Goal: Transaction & Acquisition: Obtain resource

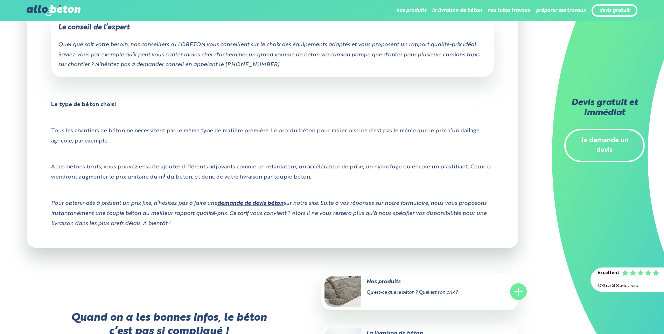
scroll to position [1017, 0]
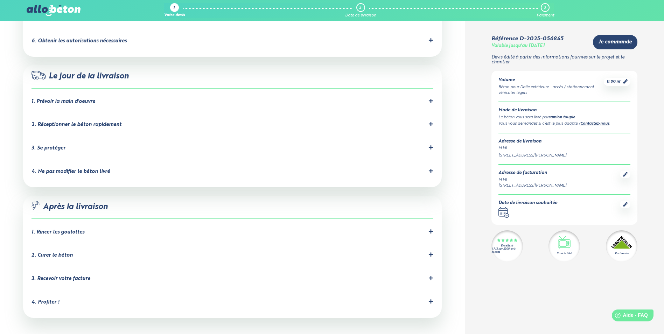
scroll to position [663, 0]
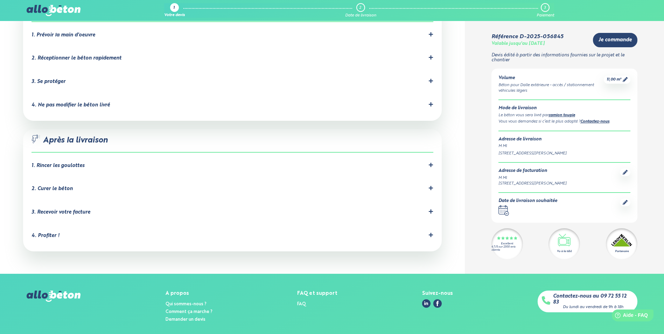
click at [431, 162] on icon at bounding box center [431, 164] width 5 height 5
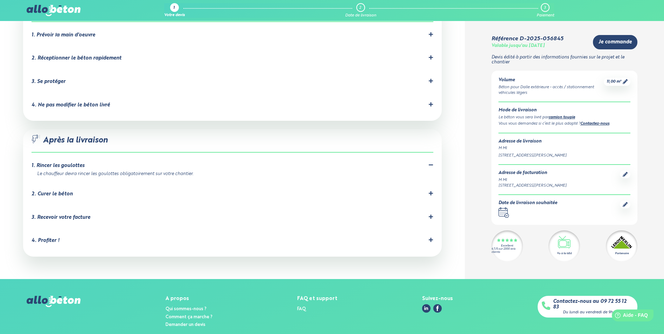
click at [431, 191] on icon at bounding box center [431, 193] width 4 height 4
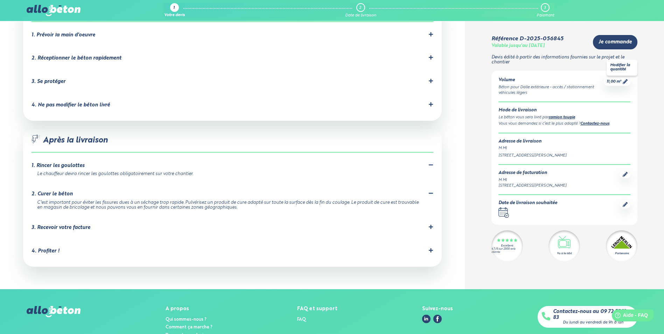
click at [618, 79] on span "11,00 m³" at bounding box center [614, 81] width 15 height 5
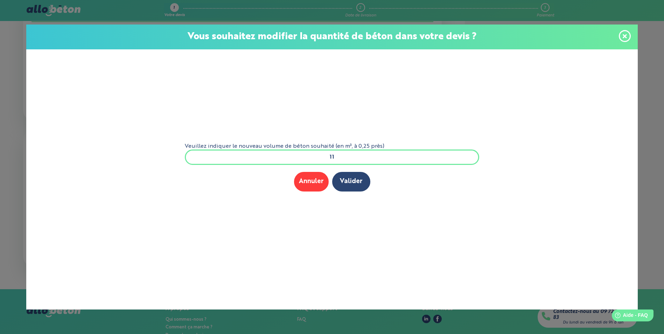
click at [350, 154] on input "11" at bounding box center [332, 157] width 295 height 15
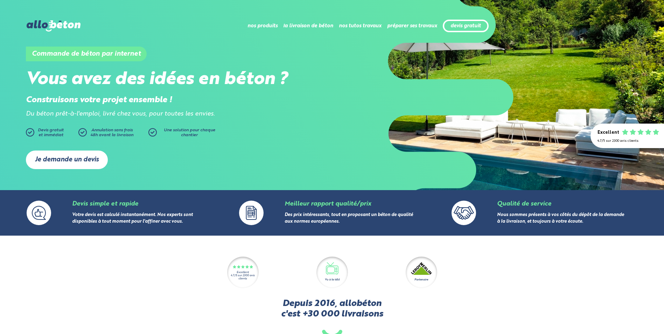
click at [80, 160] on link "Je demande un devis" at bounding box center [67, 160] width 82 height 19
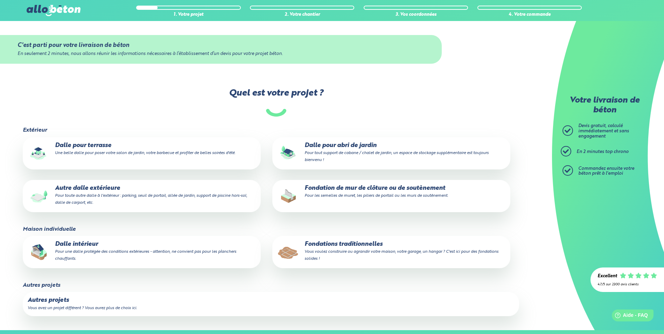
click at [162, 194] on small "Pour toute autre dalle à l'extérieur : parking, seuil de portail, allée de jard…" at bounding box center [151, 199] width 192 height 11
click at [0, 0] on input "Autre dalle extérieure Pour toute autre dalle à l'extérieur : parking, seuil de…" at bounding box center [0, 0] width 0 height 0
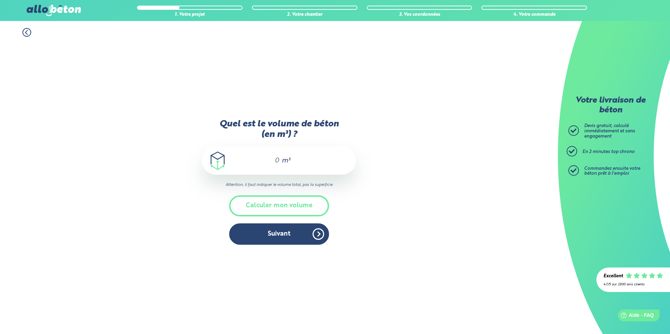
click at [284, 161] on span "m³" at bounding box center [286, 160] width 8 height 7
click at [278, 163] on input "Quel est le volume de béton (en m³) ?" at bounding box center [274, 161] width 12 height 8
click at [284, 207] on button "Calculer mon volume" at bounding box center [279, 205] width 100 height 21
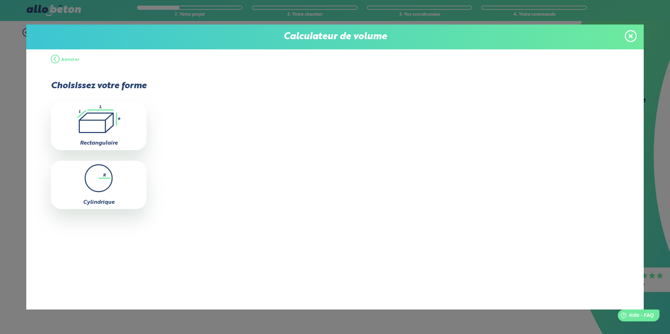
click at [117, 124] on icon ".icon-calc-rectanglea{fill:none;stroke-linecap:round;stroke-width:3px;stroke:#6…" at bounding box center [98, 119] width 89 height 28
type input "0"
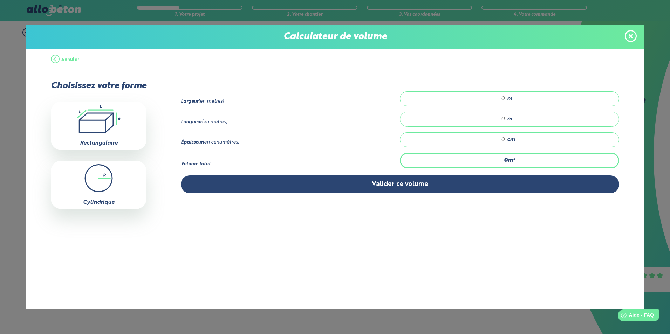
click at [487, 100] on input "number" at bounding box center [456, 98] width 98 height 7
type input "2"
click at [498, 116] on input "number" at bounding box center [456, 119] width 98 height 7
type input "8"
click at [490, 134] on div "cm" at bounding box center [509, 139] width 219 height 15
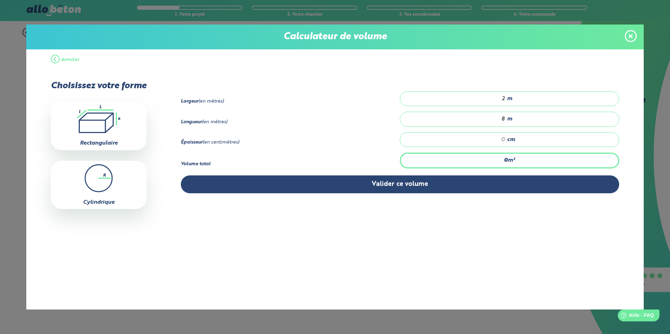
type input "0.32"
type input "20"
type input "3.2"
type input "20"
click at [494, 97] on input "2" at bounding box center [456, 98] width 98 height 7
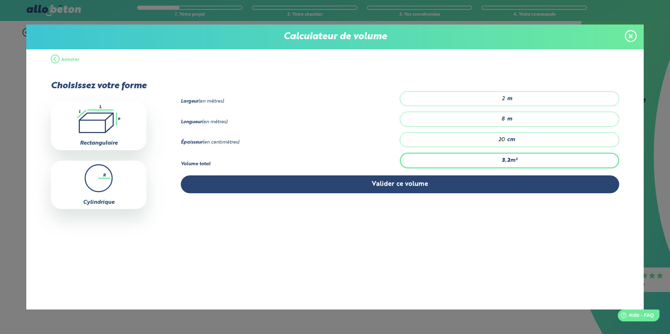
type input "0"
type input "4.8"
type input "3"
click at [470, 223] on div "Annuler Choisissez votre forme .icon-calc-rectanglea{fill:none;stroke-linecap:r…" at bounding box center [334, 179] width 617 height 260
click at [503, 98] on input "3" at bounding box center [456, 98] width 98 height 7
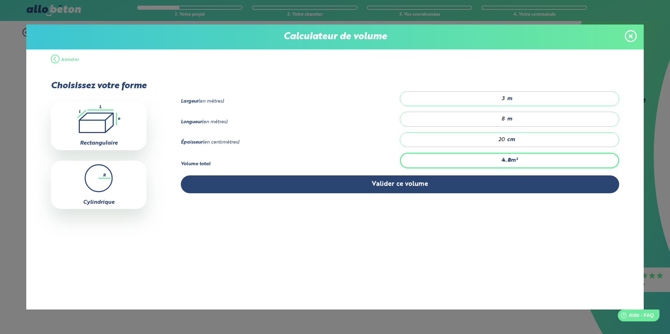
type input "68.8"
type input "43"
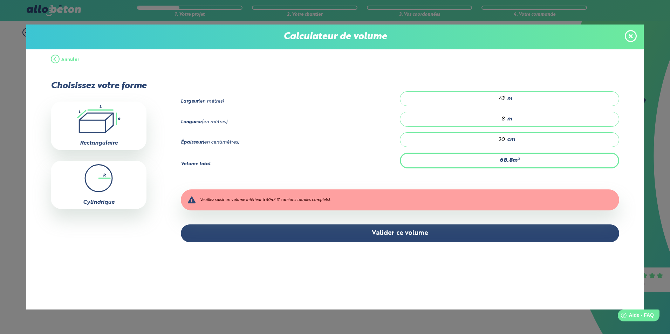
type input "4.8"
type input "3"
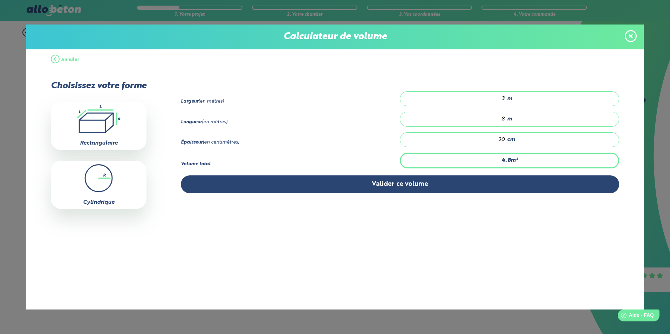
type input "0"
type input "6.4"
type input "4"
type input "0"
type input "8"
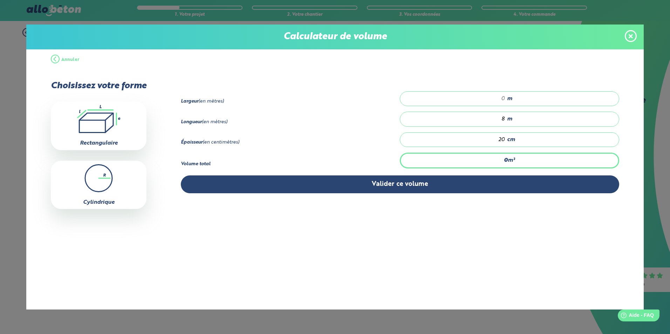
type input "5"
type input "0"
type input "9.6"
type input "6"
type input "0"
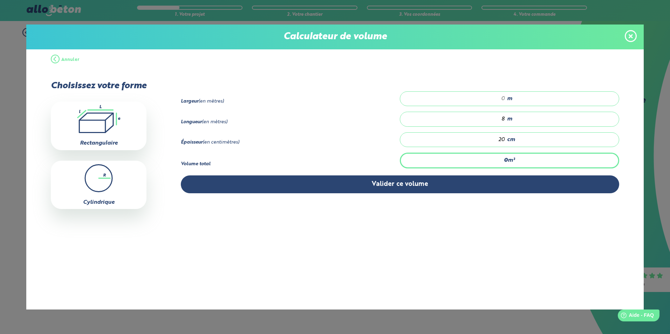
type input "11.2"
type input "7"
type input "0"
type input "12.8"
type input "8"
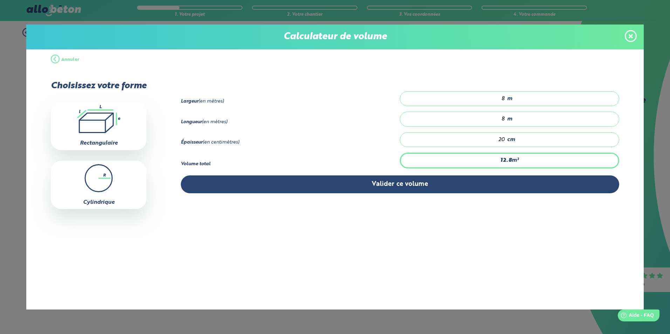
type input "0"
type input "1.6"
type input "1"
type input "0"
type input "4.8"
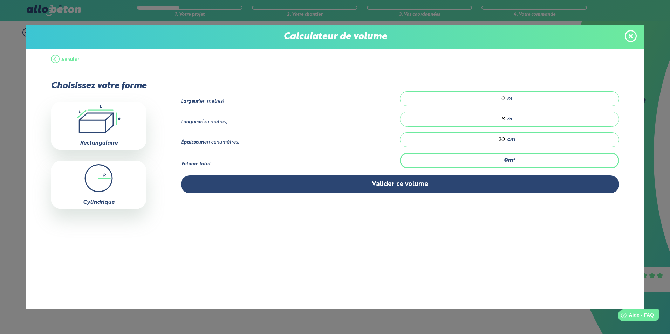
type input "3"
click at [506, 142] on div "20 cm" at bounding box center [509, 139] width 219 height 15
click at [502, 139] on input "20" at bounding box center [456, 139] width 98 height 7
type input "0.24"
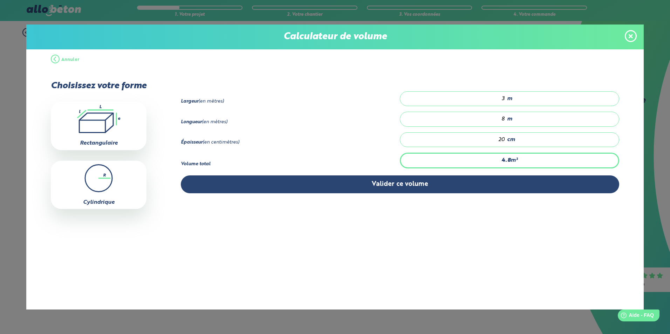
type input "1"
type input "3.6"
type input "15"
type input "0.24"
type input "1"
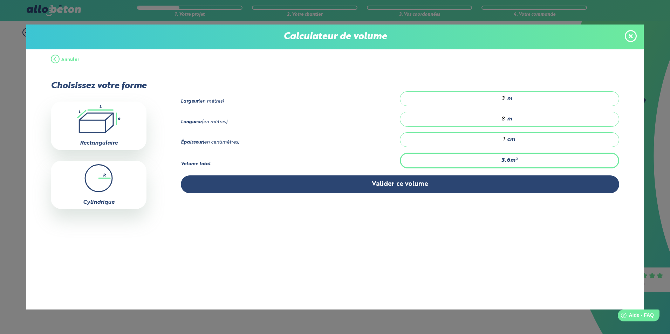
type input "0"
type input "0.48"
type input "2"
type input "4.8"
type input "20"
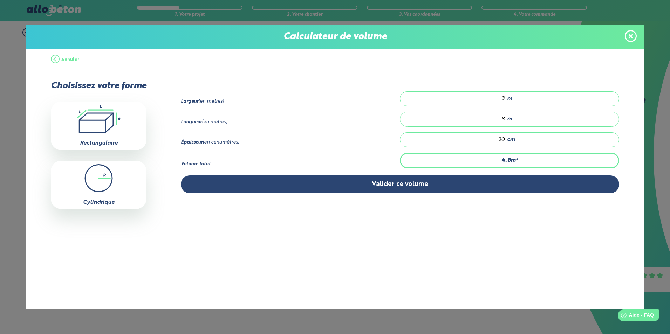
click at [504, 140] on input "20" at bounding box center [456, 139] width 98 height 7
click at [502, 141] on input "20" at bounding box center [456, 139] width 98 height 7
type input "0.72"
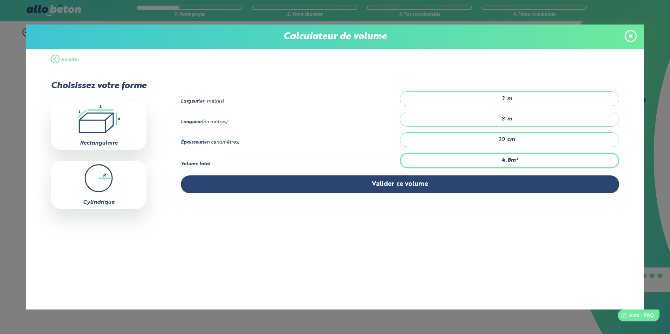
type input "3"
type input "7.2"
type input "30"
click at [499, 139] on input "30" at bounding box center [456, 139] width 98 height 7
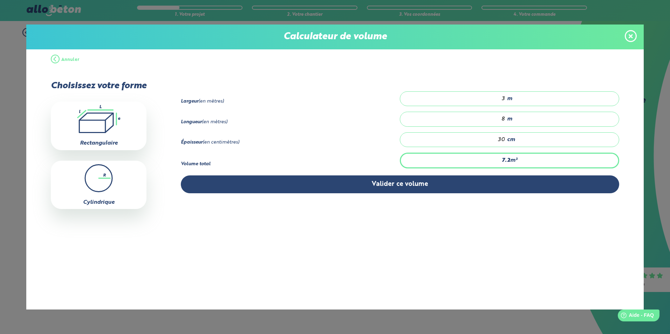
type input "1.2"
type input "5"
type input "12"
type input "50"
click at [499, 139] on input "50" at bounding box center [456, 139] width 98 height 7
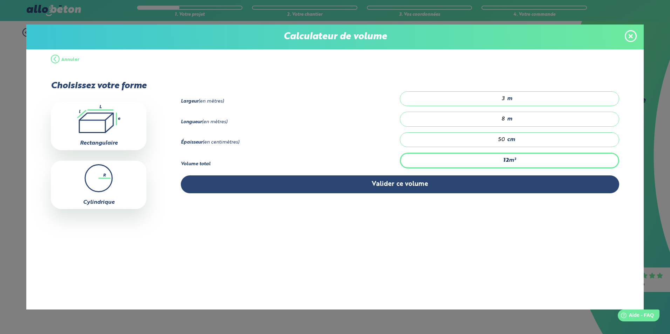
click at [499, 139] on input "50" at bounding box center [456, 139] width 98 height 7
type input "2.16"
type input "9"
type input "21.6"
type input "90"
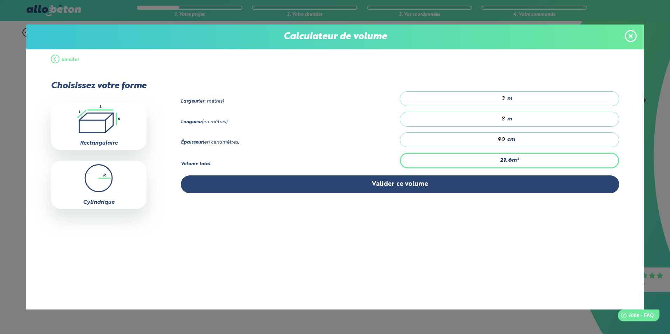
click at [499, 139] on input "90" at bounding box center [456, 139] width 98 height 7
type input "0.24"
type input "1"
type input "2.4"
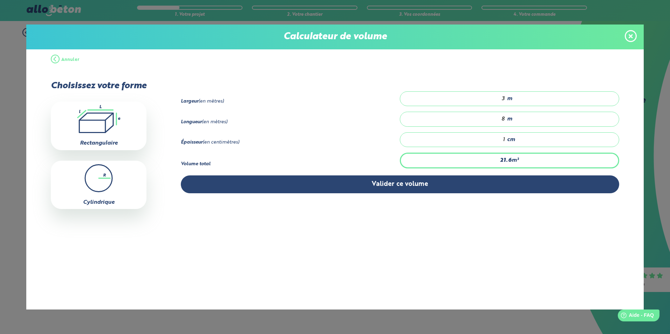
type input "10"
click at [499, 139] on input "10" at bounding box center [456, 139] width 98 height 7
type input "0.24"
type input "1"
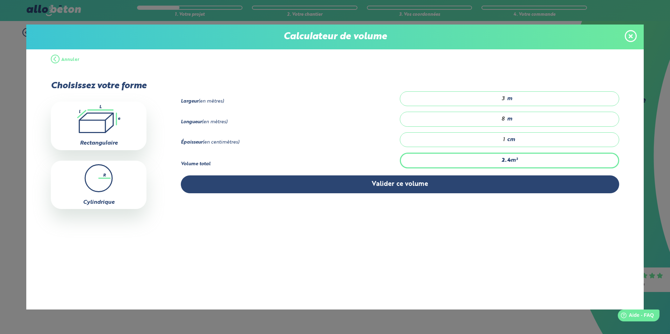
type input "3.6"
click at [499, 139] on input "15" at bounding box center [456, 139] width 98 height 7
type input "15"
click at [492, 133] on div "15 cm" at bounding box center [509, 139] width 219 height 15
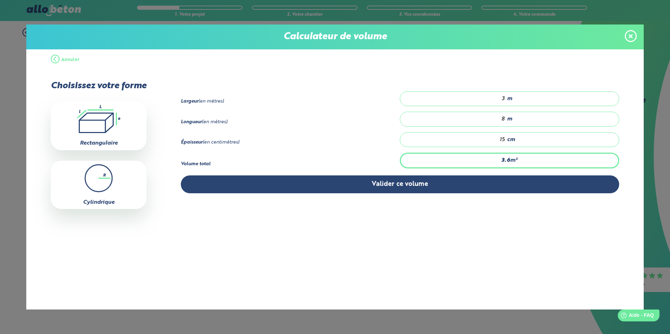
click at [492, 136] on input "15" at bounding box center [456, 139] width 98 height 7
type input "0.24"
type input "1"
type input "2.4"
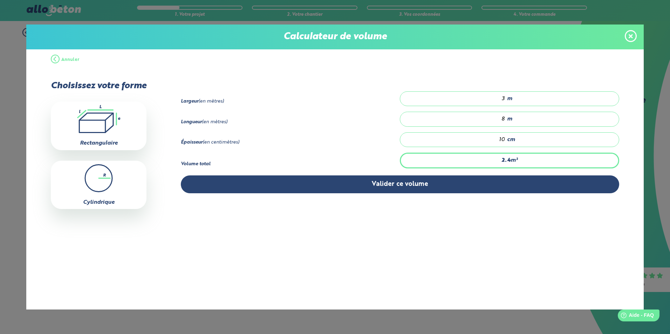
type input "10"
click at [461, 157] on div "2.4 m³" at bounding box center [509, 160] width 219 height 15
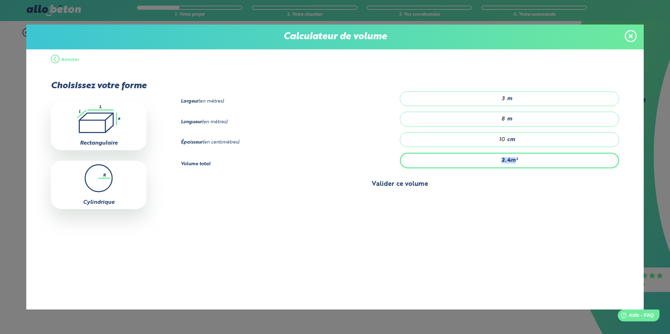
click at [383, 182] on button "Valider ce volume" at bounding box center [400, 184] width 438 height 18
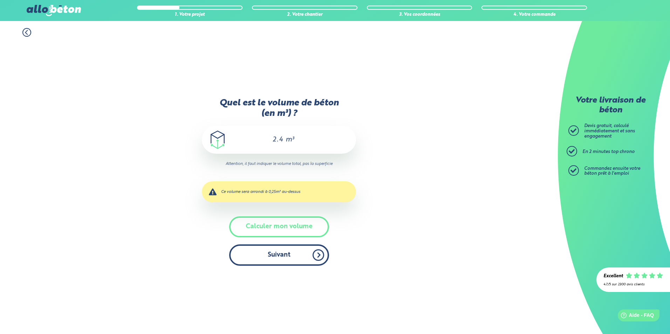
click at [289, 260] on button "Suivant" at bounding box center [279, 254] width 100 height 21
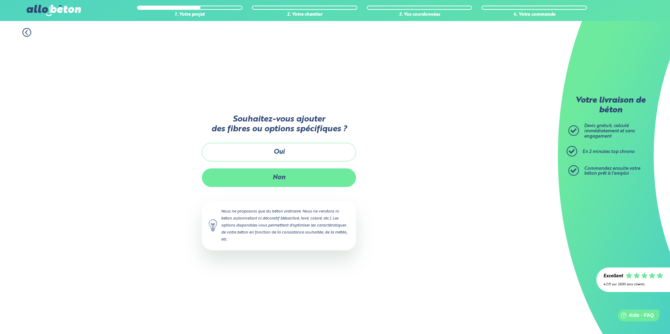
click at [277, 185] on button "Non" at bounding box center [279, 177] width 154 height 19
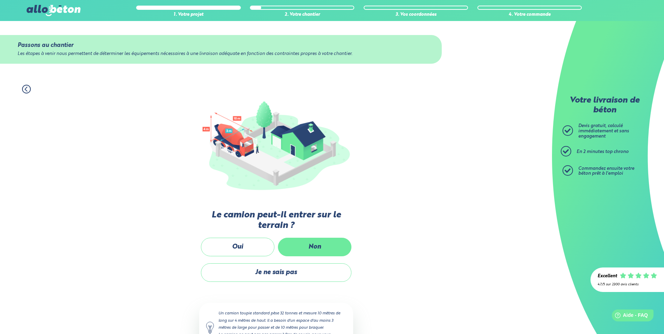
click at [317, 243] on label "Non" at bounding box center [315, 247] width 74 height 19
click at [0, 0] on input "Non" at bounding box center [0, 0] width 0 height 0
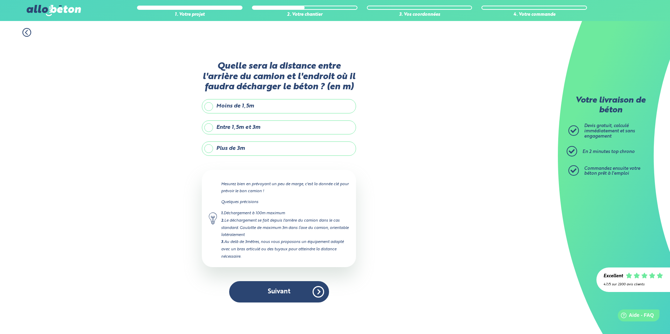
click at [243, 147] on label "Plus de 3m" at bounding box center [279, 148] width 154 height 14
click at [0, 0] on input "Plus de 3m" at bounding box center [0, 0] width 0 height 0
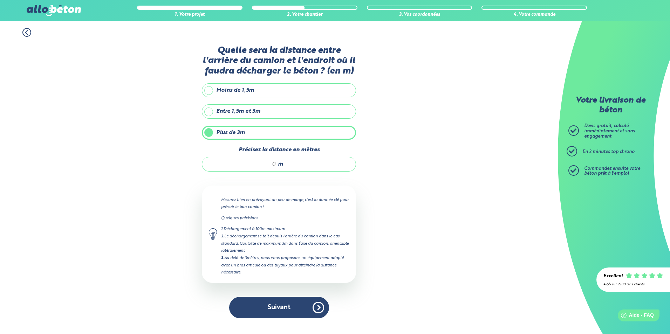
click at [276, 167] on input "Précisez la distance en mètres" at bounding box center [242, 164] width 67 height 7
click at [28, 34] on icon at bounding box center [26, 32] width 9 height 9
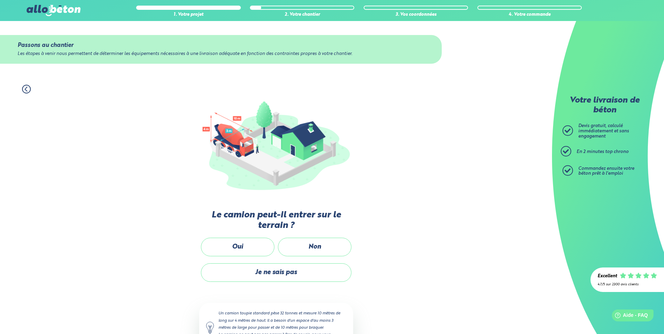
click at [30, 91] on circle at bounding box center [26, 89] width 8 height 8
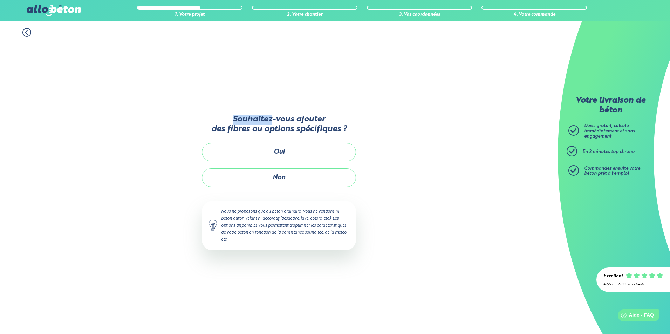
click at [30, 91] on div "1. Votre projet 2. Votre chantier 3. Vos coordonnées 4. Votre commande Souhaite…" at bounding box center [278, 177] width 557 height 313
drag, startPoint x: 30, startPoint y: 91, endPoint x: 28, endPoint y: 35, distance: 55.3
click at [28, 35] on icon at bounding box center [26, 32] width 9 height 9
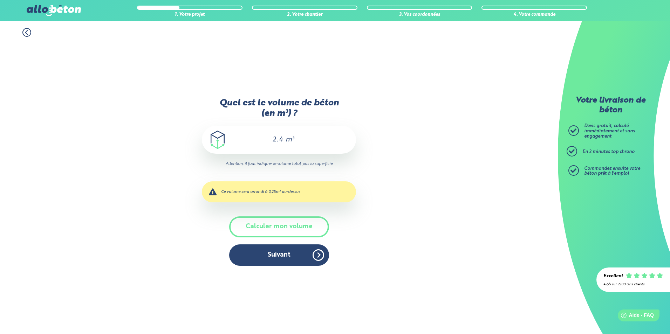
click at [25, 33] on icon at bounding box center [26, 32] width 9 height 9
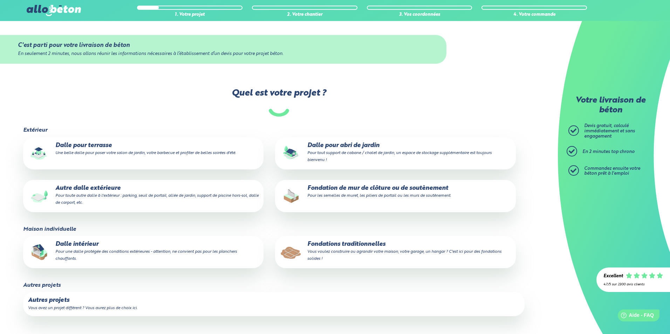
click at [165, 201] on p "Autre dalle extérieure Pour toute autre dalle à l'extérieur : parking, seuil de…" at bounding box center [143, 195] width 231 height 21
click at [0, 0] on input "Autre dalle extérieure Pour toute autre dalle à l'extérieur : parking, seuil de…" at bounding box center [0, 0] width 0 height 0
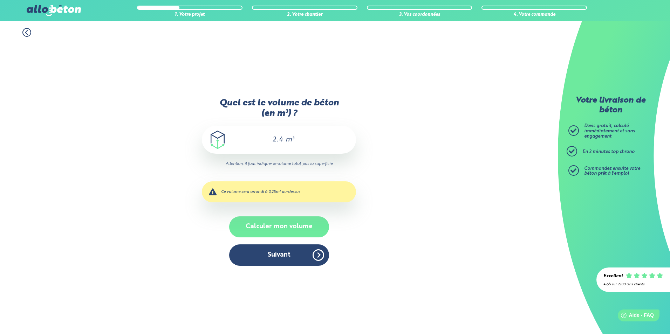
click at [282, 228] on button "Calculer mon volume" at bounding box center [279, 226] width 100 height 21
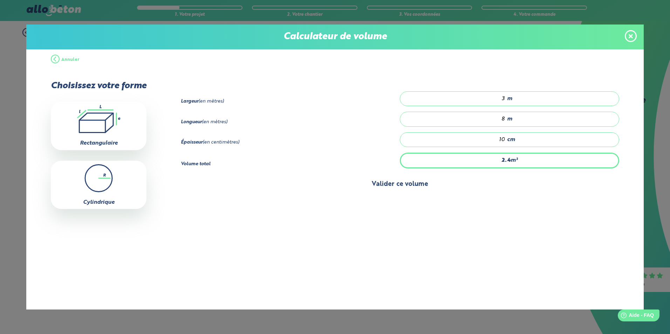
click at [398, 188] on button "Valider ce volume" at bounding box center [400, 184] width 438 height 18
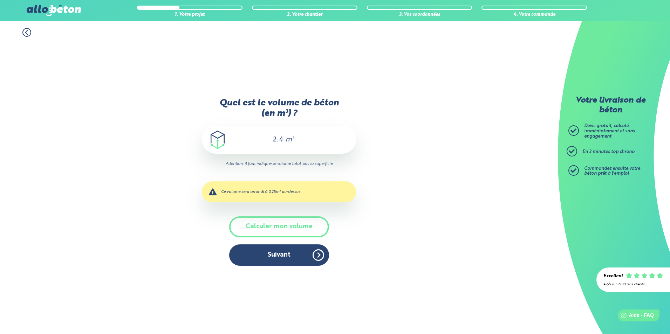
click at [274, 143] on input "2.4" at bounding box center [274, 140] width 20 height 8
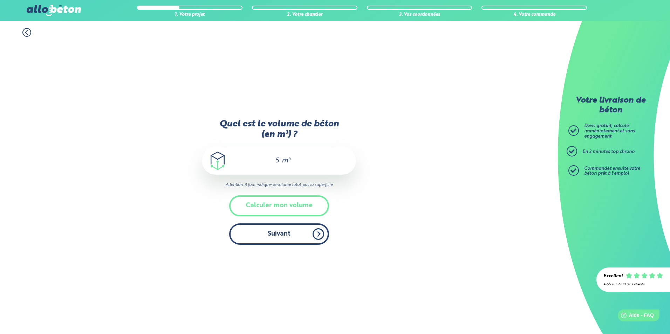
type input "5"
click at [310, 238] on button "Suivant" at bounding box center [279, 233] width 100 height 21
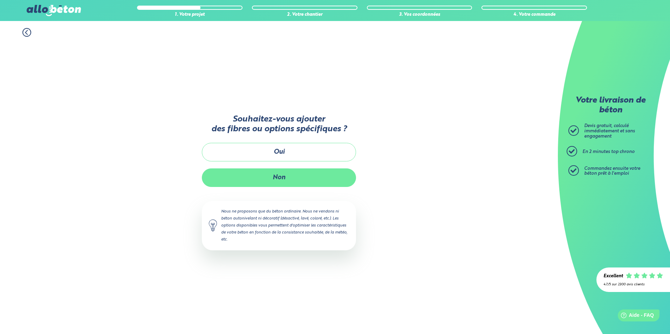
click at [281, 176] on button "Non" at bounding box center [279, 177] width 154 height 19
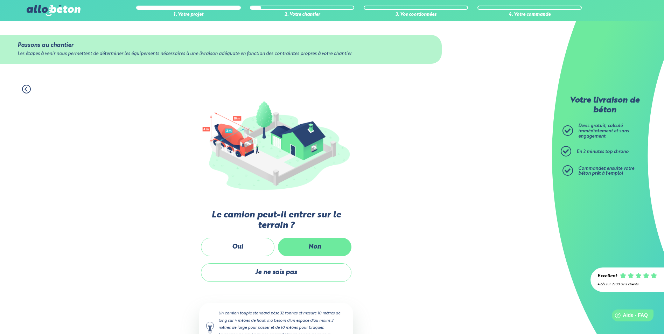
click at [323, 238] on label "Non" at bounding box center [315, 247] width 74 height 19
click at [0, 0] on input "Non" at bounding box center [0, 0] width 0 height 0
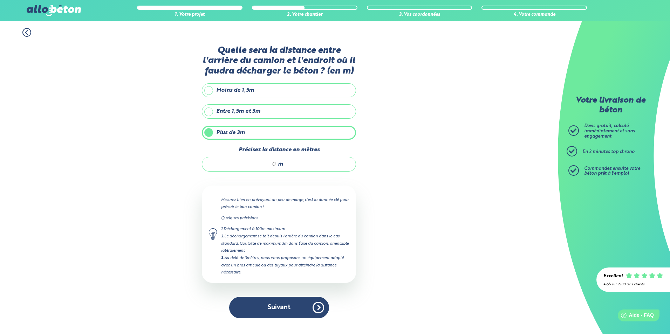
click at [209, 132] on label "Plus de 3m" at bounding box center [279, 133] width 154 height 14
click at [0, 0] on input "Plus de 3m" at bounding box center [0, 0] width 0 height 0
click at [273, 165] on input "Précisez la distance en mètres" at bounding box center [242, 164] width 67 height 7
type input "8"
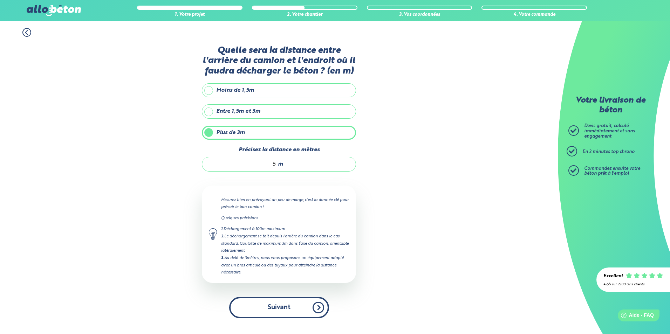
type input "5"
click at [316, 309] on button "Suivant" at bounding box center [279, 307] width 100 height 21
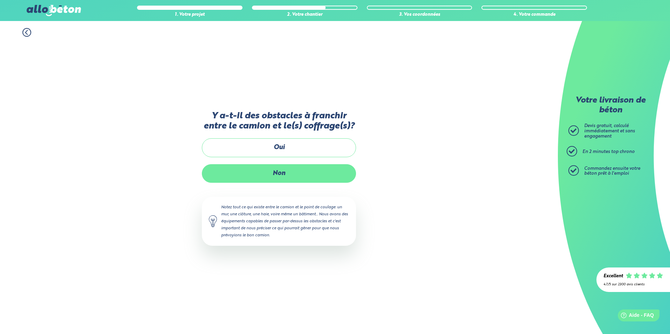
click at [275, 177] on label "Non" at bounding box center [279, 173] width 154 height 19
click at [0, 0] on input "Non" at bounding box center [0, 0] width 0 height 0
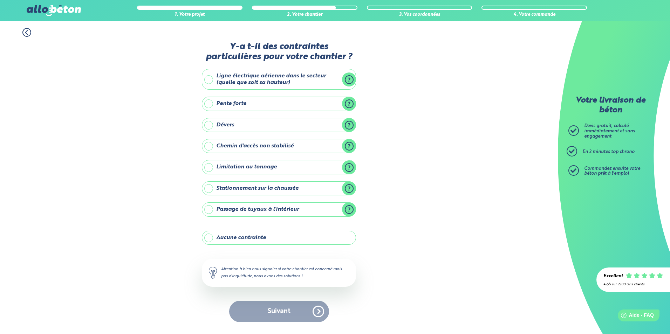
click at [348, 79] on label "Ligne électrique aérienne dans le secteur (quelle que soit sa hauteur)" at bounding box center [279, 79] width 154 height 21
click at [0, 0] on input "Ligne électrique aérienne dans le secteur (quelle que soit sa hauteur)" at bounding box center [0, 0] width 0 height 0
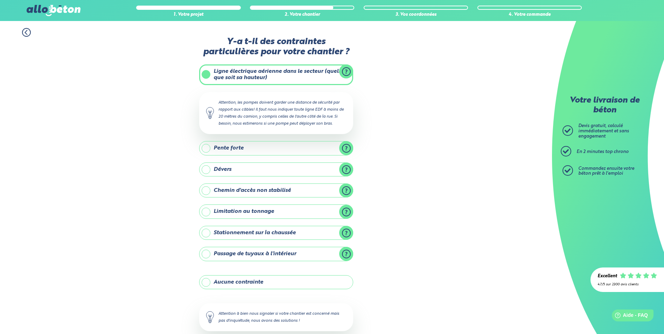
click at [346, 74] on label "Ligne électrique aérienne dans le secteur (quelle que soit sa hauteur)" at bounding box center [276, 74] width 154 height 21
click at [0, 0] on input "Ligne électrique aérienne dans le secteur (quelle que soit sa hauteur)" at bounding box center [0, 0] width 0 height 0
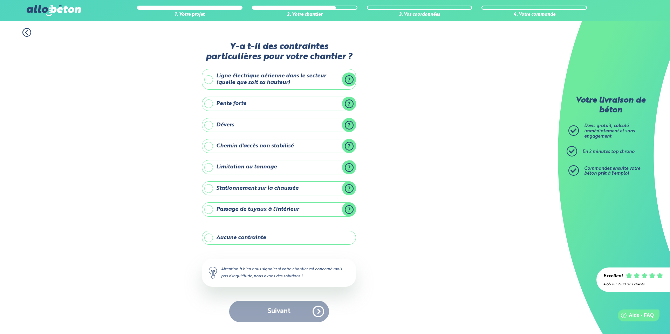
click at [210, 79] on label "Ligne électrique aérienne dans le secteur (quelle que soit sa hauteur)" at bounding box center [279, 79] width 154 height 21
click at [0, 0] on input "Ligne électrique aérienne dans le secteur (quelle que soit sa hauteur)" at bounding box center [0, 0] width 0 height 0
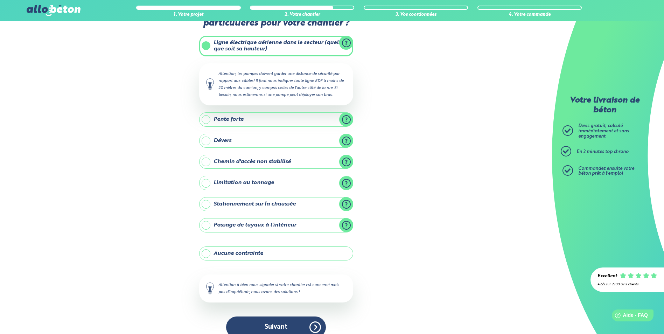
scroll to position [40, 0]
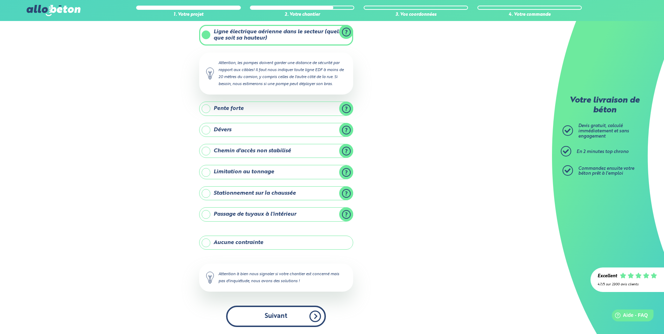
click at [292, 315] on button "Suivant" at bounding box center [276, 316] width 100 height 21
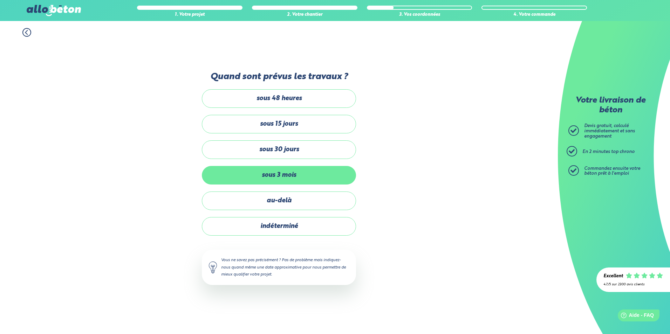
click at [276, 175] on label "sous 3 mois" at bounding box center [279, 175] width 154 height 19
click at [0, 0] on input "sous 3 mois" at bounding box center [0, 0] width 0 height 0
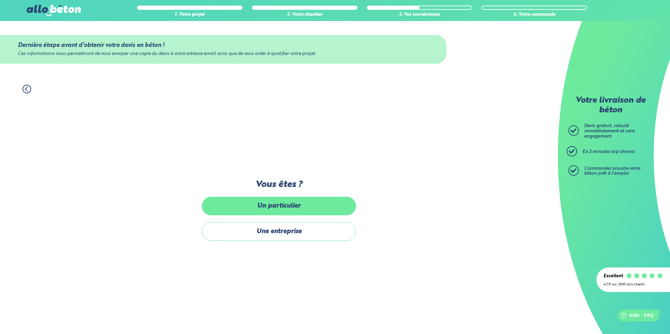
click at [298, 208] on label "Un particulier" at bounding box center [279, 206] width 154 height 19
click at [0, 0] on input "Un particulier" at bounding box center [0, 0] width 0 height 0
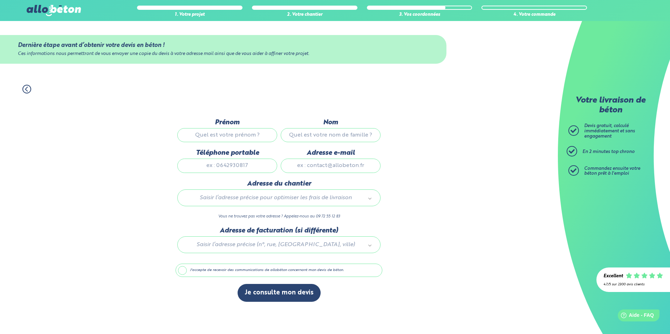
click at [236, 137] on input "Prénom" at bounding box center [227, 135] width 100 height 14
type input "dfdf"
click at [322, 139] on input "Nom" at bounding box center [331, 135] width 100 height 14
type input "dfdf"
click at [252, 167] on input "Téléphone portable" at bounding box center [227, 166] width 100 height 14
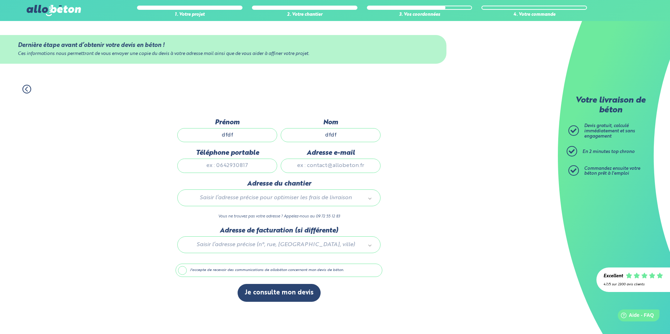
type input "0652154587"
type input "kjhg@gmail.com"
click at [245, 213] on input "text" at bounding box center [278, 213] width 193 height 10
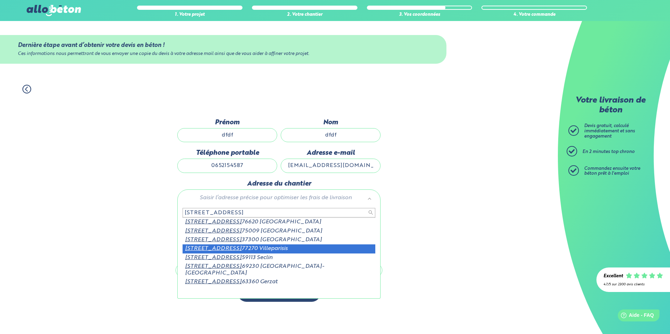
type input "48 rue des martyrs"
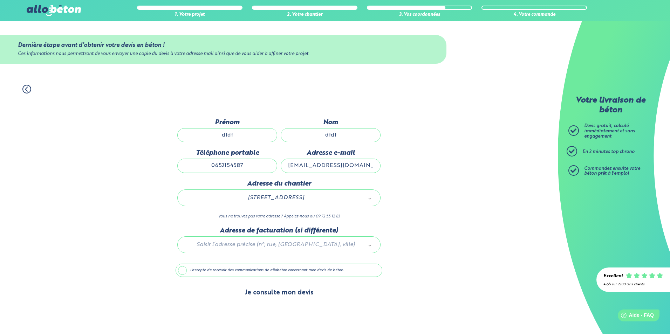
click at [296, 297] on button "Je consulte mon devis" at bounding box center [278, 293] width 83 height 18
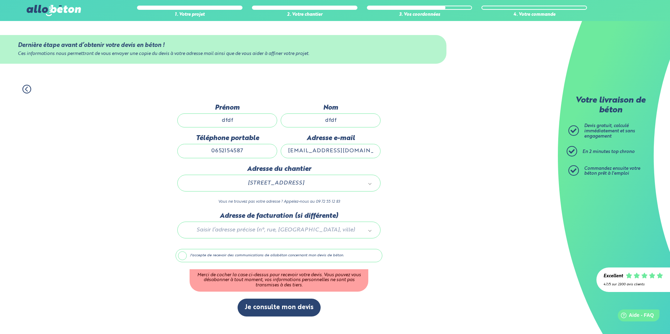
click at [186, 258] on label "J'accepte de recevoir des communications de allobéton concernant mon devis de b…" at bounding box center [278, 255] width 207 height 13
click at [0, 0] on input "J'accepte de recevoir des communications de allobéton concernant mon devis de b…" at bounding box center [0, 0] width 0 height 0
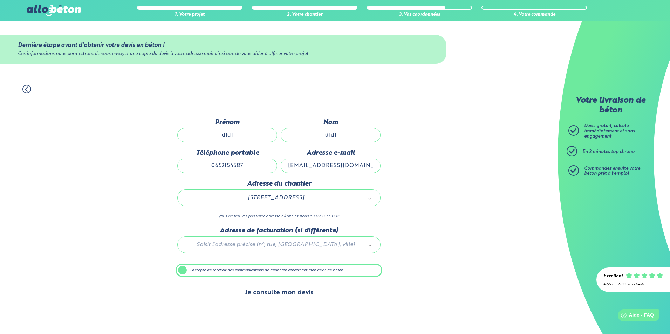
click at [281, 296] on button "Je consulte mon devis" at bounding box center [278, 293] width 83 height 18
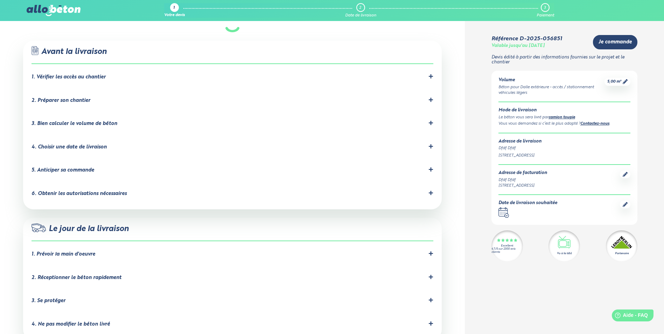
scroll to position [434, 0]
click at [432, 274] on icon at bounding box center [431, 276] width 5 height 5
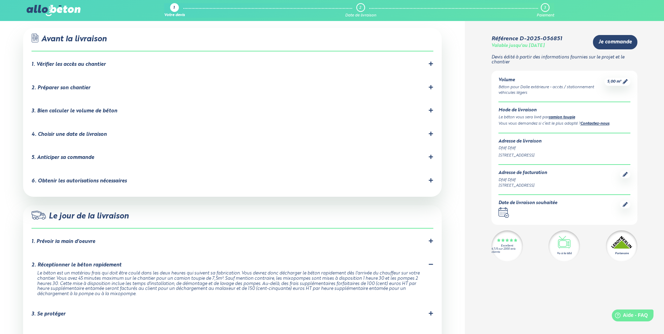
scroll to position [448, 0]
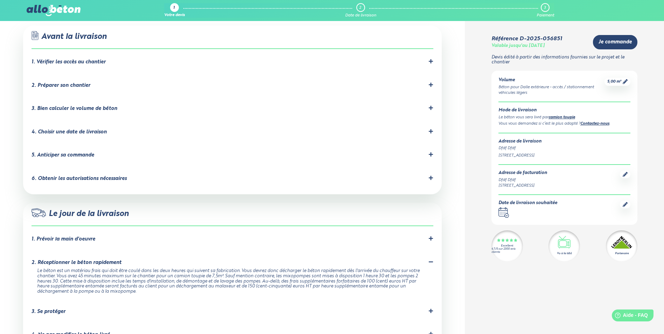
click at [430, 309] on icon at bounding box center [431, 311] width 4 height 4
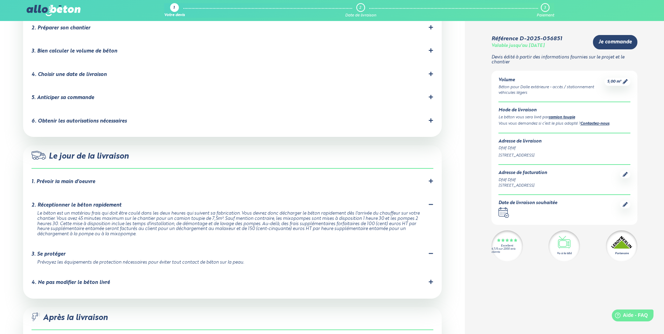
scroll to position [518, 0]
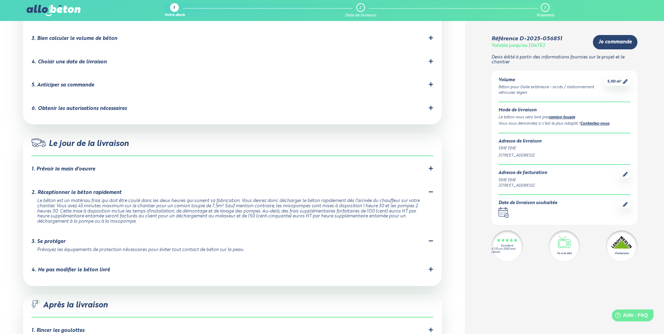
click at [429, 267] on div at bounding box center [431, 270] width 5 height 7
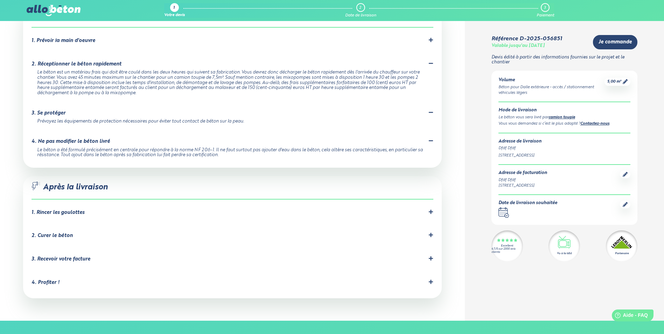
scroll to position [646, 0]
click at [431, 280] on icon at bounding box center [431, 282] width 4 height 4
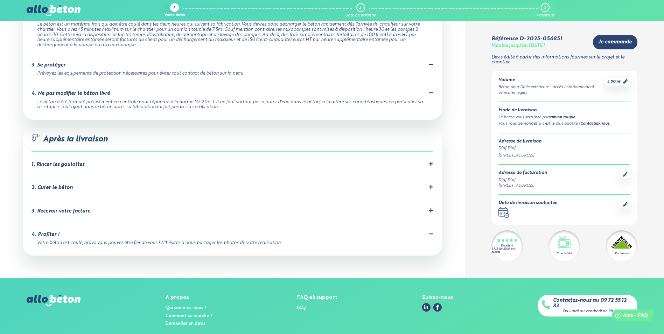
scroll to position [699, 0]
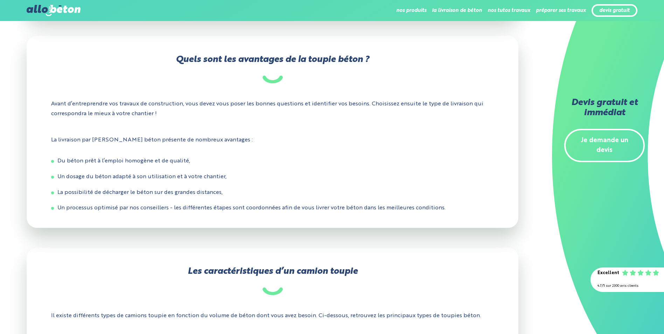
scroll to position [602, 0]
